Goal: Transaction & Acquisition: Purchase product/service

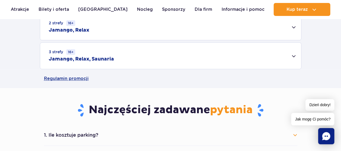
scroll to position [224, 0]
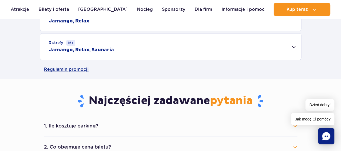
click at [283, 40] on div "3 strefy 16+ Jamango, Relax, Saunaria" at bounding box center [170, 46] width 261 height 26
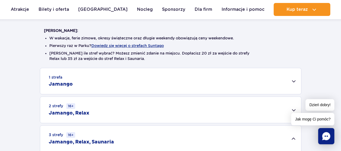
scroll to position [15, 0]
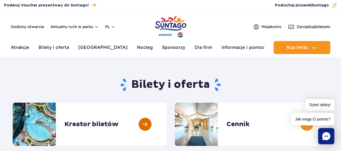
click at [167, 126] on link at bounding box center [167, 124] width 0 height 43
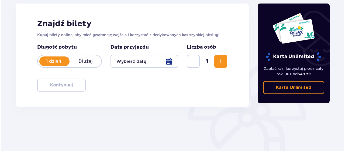
scroll to position [73, 0]
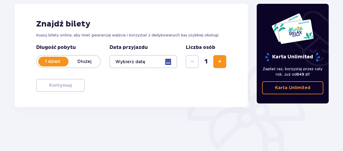
click at [168, 67] on div at bounding box center [144, 61] width 68 height 13
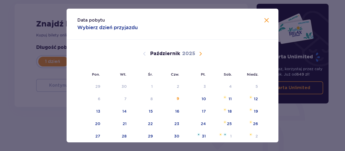
click at [201, 52] on span "Następny miesiąc" at bounding box center [201, 53] width 6 height 6
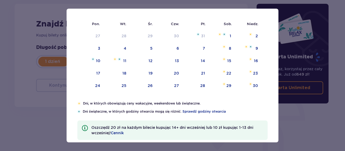
scroll to position [47, 0]
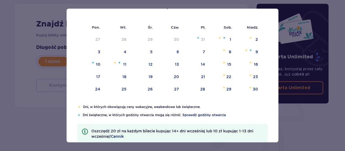
click at [207, 114] on span "Sprawdź godziny otwarcia" at bounding box center [204, 115] width 43 height 5
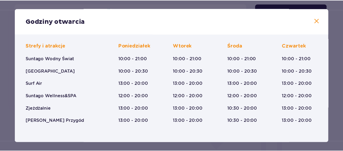
scroll to position [36, 0]
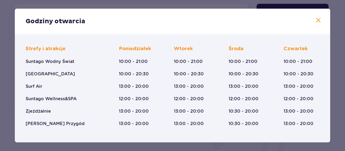
click at [319, 17] on div "Godziny otwarcia" at bounding box center [173, 21] width 316 height 25
click at [315, 22] on span at bounding box center [318, 20] width 6 height 6
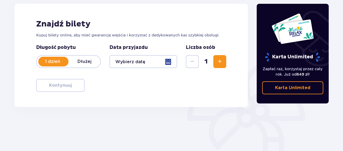
click at [140, 60] on div at bounding box center [144, 61] width 68 height 13
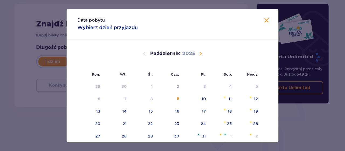
click at [198, 51] on span "Następny miesiąc" at bounding box center [201, 53] width 6 height 6
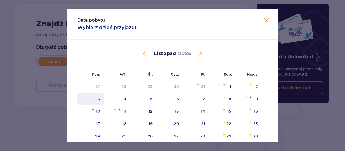
drag, startPoint x: 199, startPoint y: 52, endPoint x: 89, endPoint y: 101, distance: 120.5
click at [89, 101] on div "[DATE] 29 30 1 2 3 4 5 6 7 8 9 10 11 12 13 14 15 16 17 18 19 20 21 22 23 24 25 …" at bounding box center [173, 96] width 212 height 112
click at [96, 110] on div "10" at bounding box center [98, 110] width 4 height 5
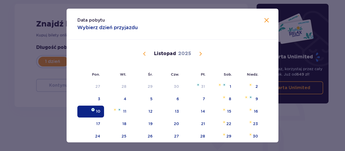
type input "[DATE]"
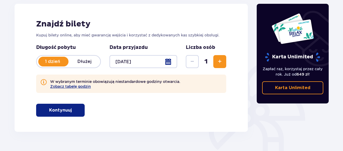
click at [73, 109] on span "button" at bounding box center [73, 110] width 6 height 6
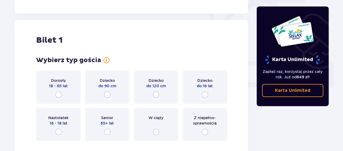
scroll to position [205, 0]
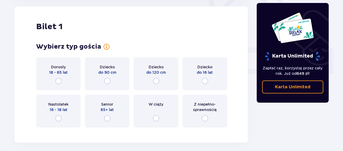
click at [71, 80] on div "Dorosły 18 - 65 lat" at bounding box center [58, 73] width 45 height 33
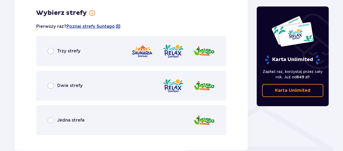
scroll to position [337, 0]
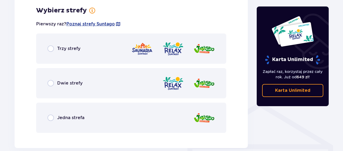
click at [101, 51] on div "Trzy strefy" at bounding box center [131, 48] width 190 height 30
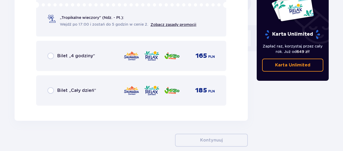
scroll to position [521, 0]
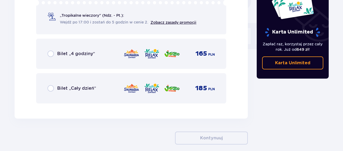
click at [109, 87] on div "Bilet „Cały dzień” 185 PLN" at bounding box center [131, 88] width 168 height 11
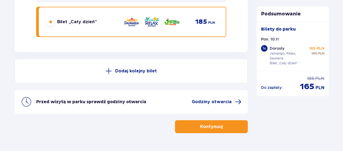
scroll to position [602, 0]
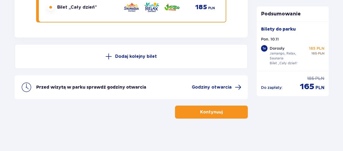
drag, startPoint x: 340, startPoint y: 119, endPoint x: 345, endPoint y: 120, distance: 5.4
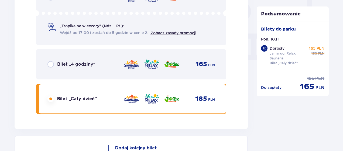
scroll to position [172, 0]
